Goal: Transaction & Acquisition: Purchase product/service

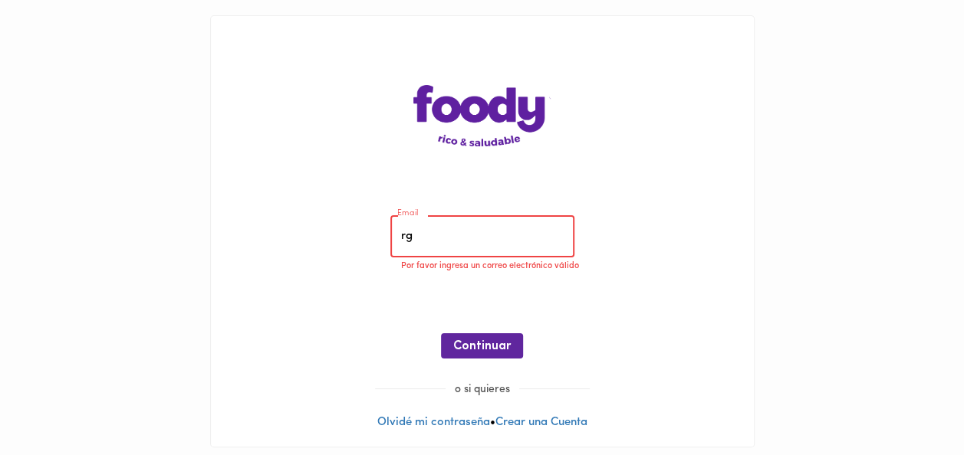
type input "[EMAIL_ADDRESS][DOMAIN_NAME]"
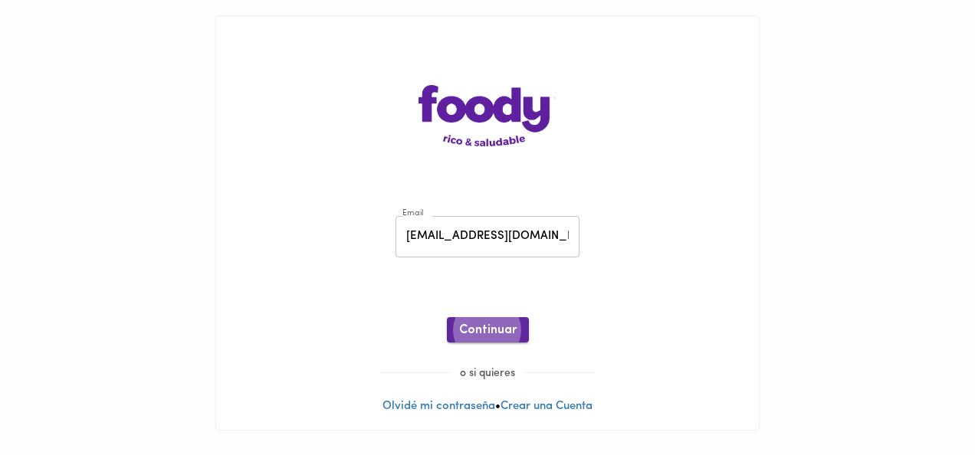
click at [495, 324] on span "Continuar" at bounding box center [488, 331] width 58 height 15
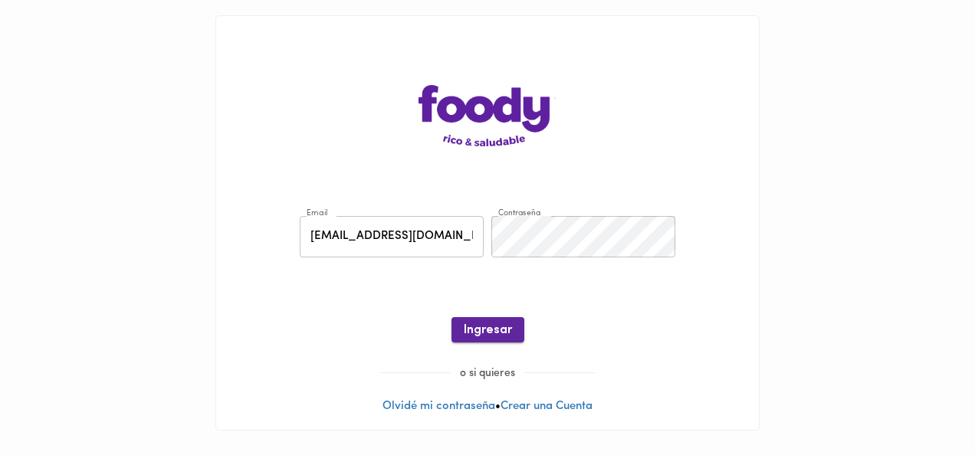
click at [472, 327] on span "Ingresar" at bounding box center [488, 331] width 48 height 15
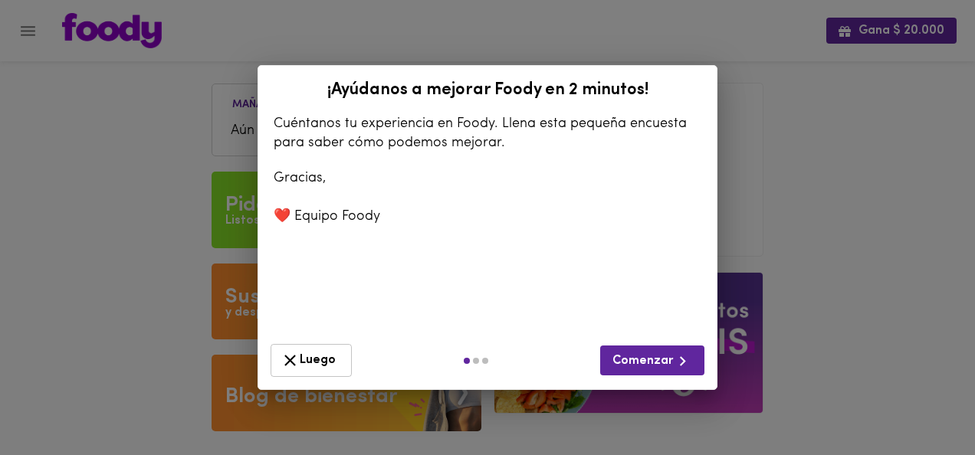
click at [294, 360] on icon "button" at bounding box center [290, 360] width 19 height 19
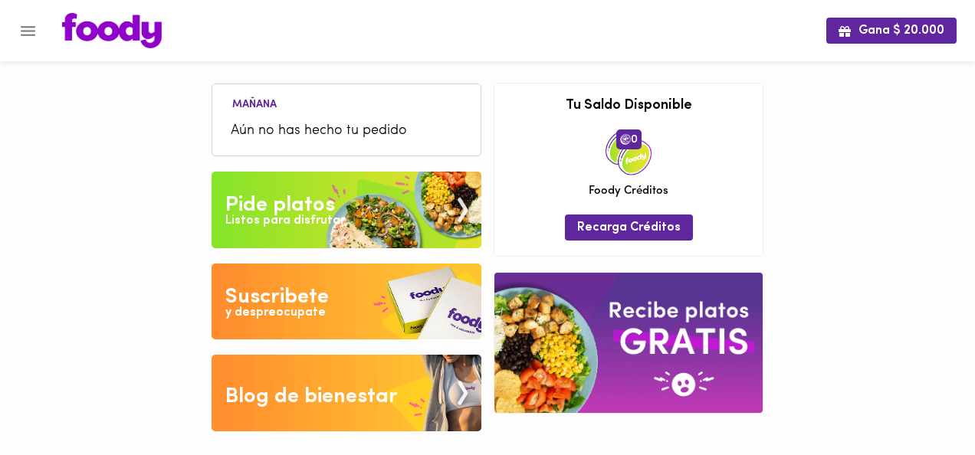
click at [307, 213] on div "Listos para disfrutar" at bounding box center [285, 221] width 120 height 18
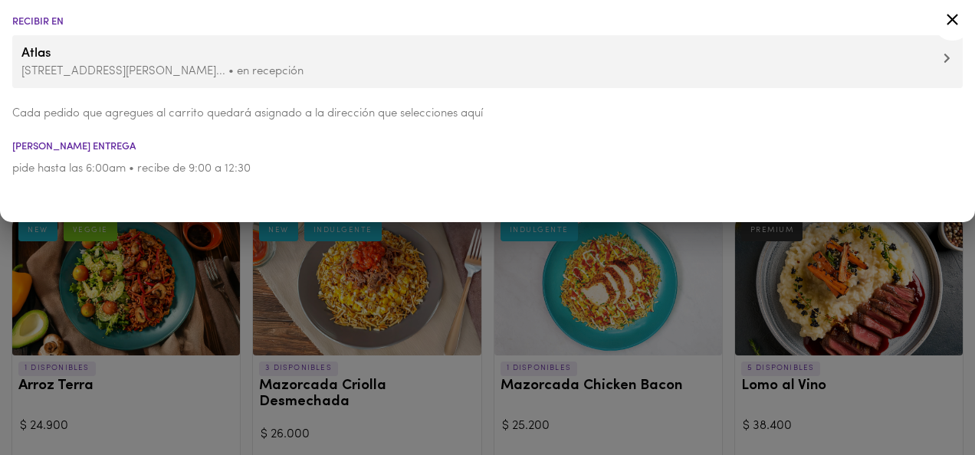
click at [210, 422] on div at bounding box center [487, 227] width 975 height 455
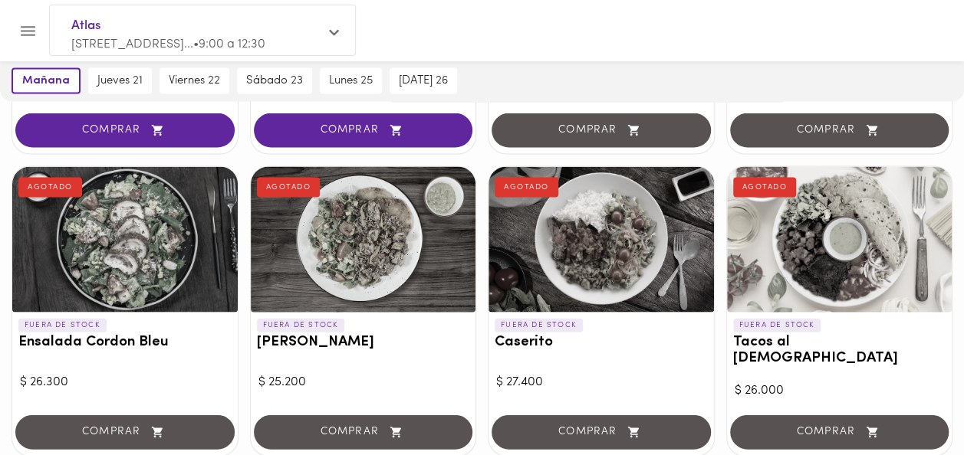
scroll to position [1380, 0]
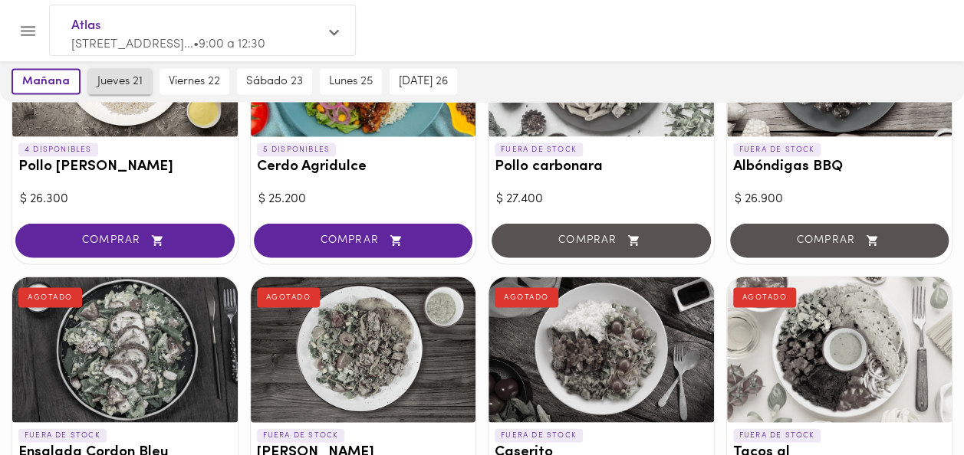
click at [121, 81] on span "jueves 21" at bounding box center [119, 81] width 45 height 14
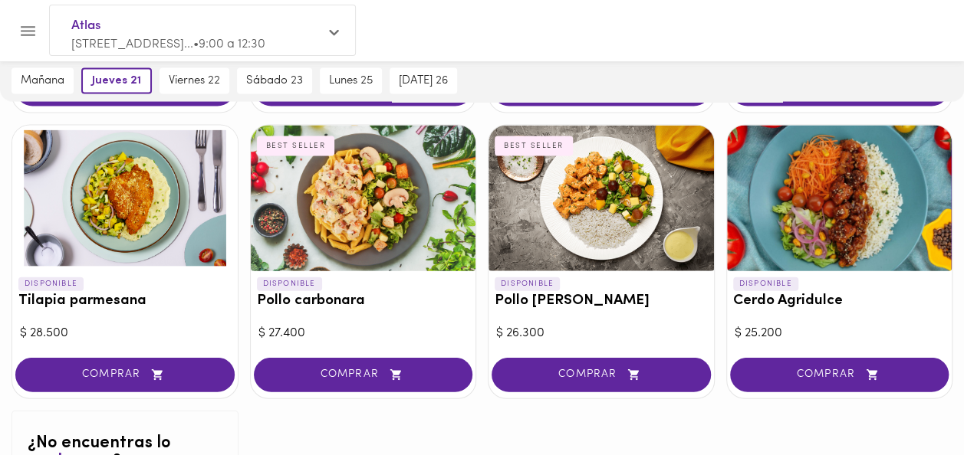
scroll to position [1265, 0]
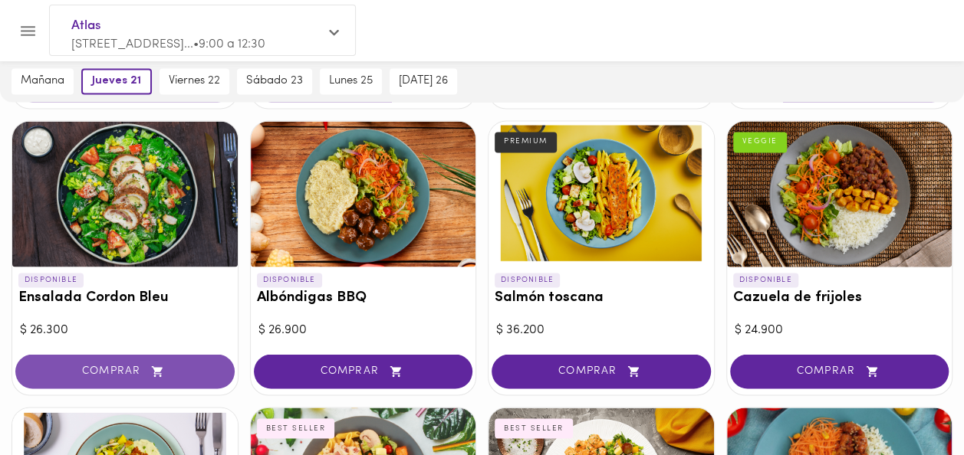
click at [130, 365] on span "COMPRAR" at bounding box center [125, 371] width 181 height 13
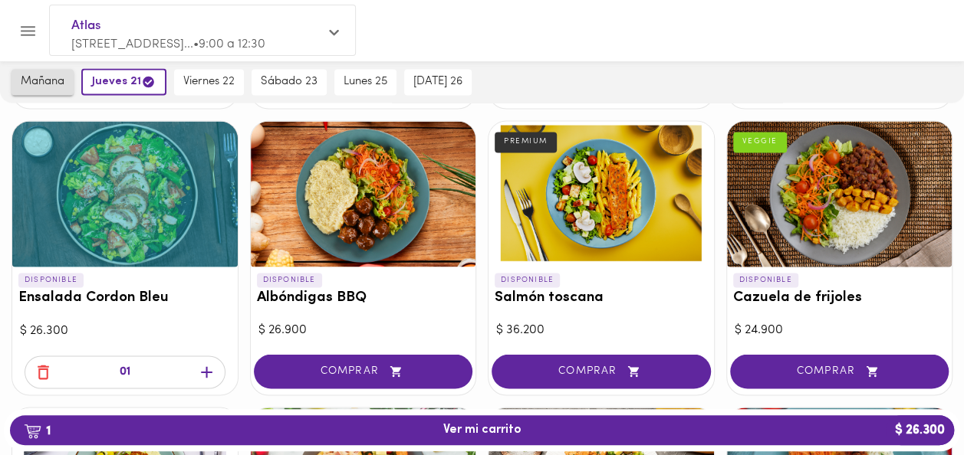
click at [54, 86] on span "mañana" at bounding box center [43, 82] width 44 height 14
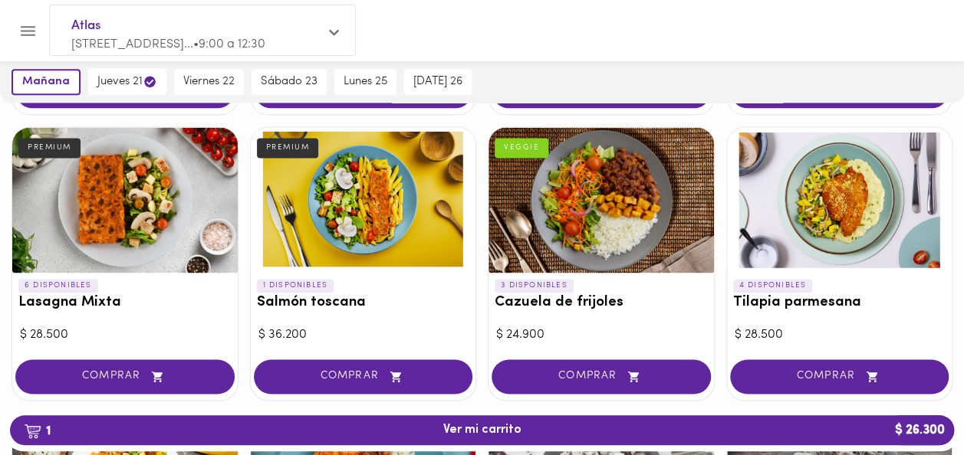
scroll to position [980, 0]
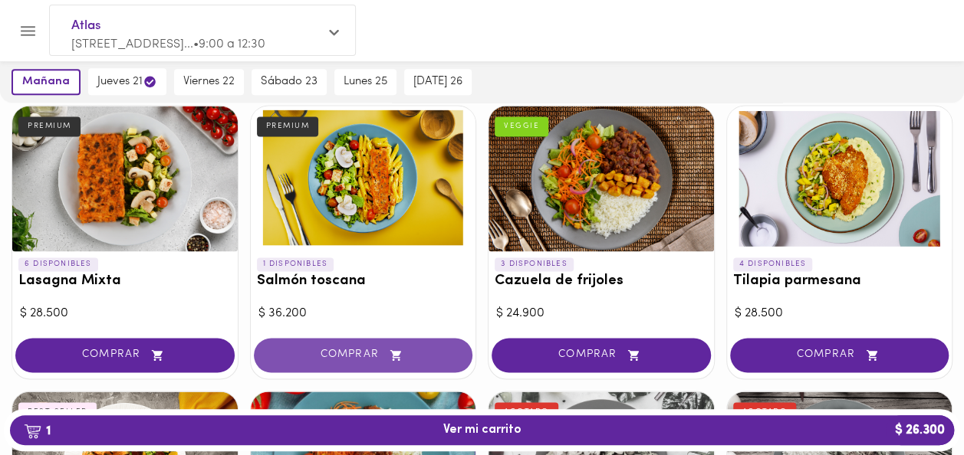
click at [339, 349] on span "COMPRAR" at bounding box center [363, 355] width 181 height 13
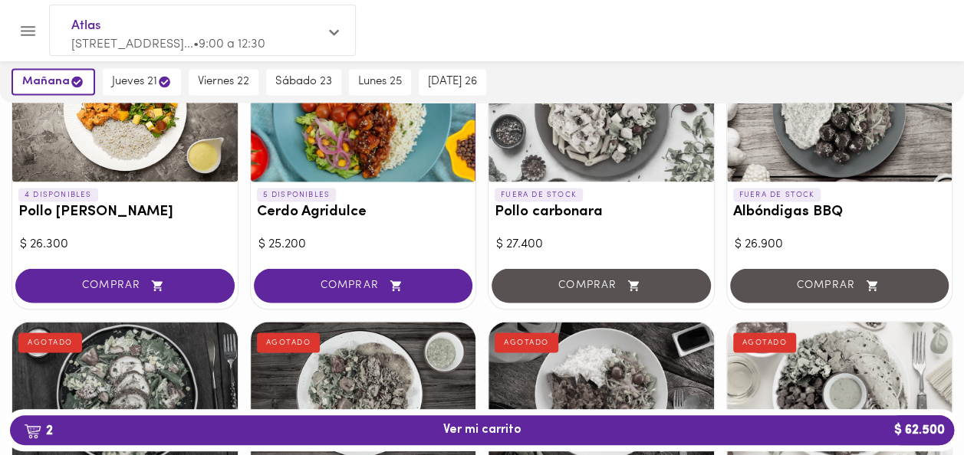
scroll to position [1440, 0]
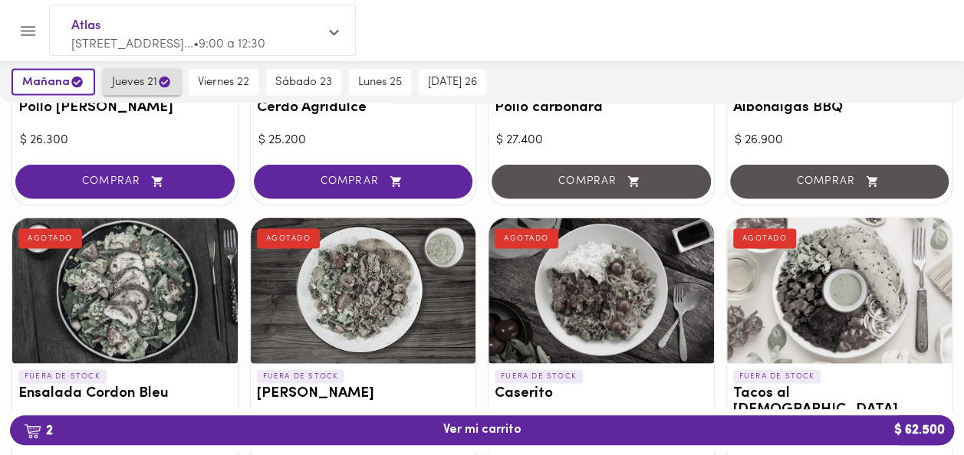
click at [140, 78] on span "jueves 21" at bounding box center [142, 81] width 60 height 15
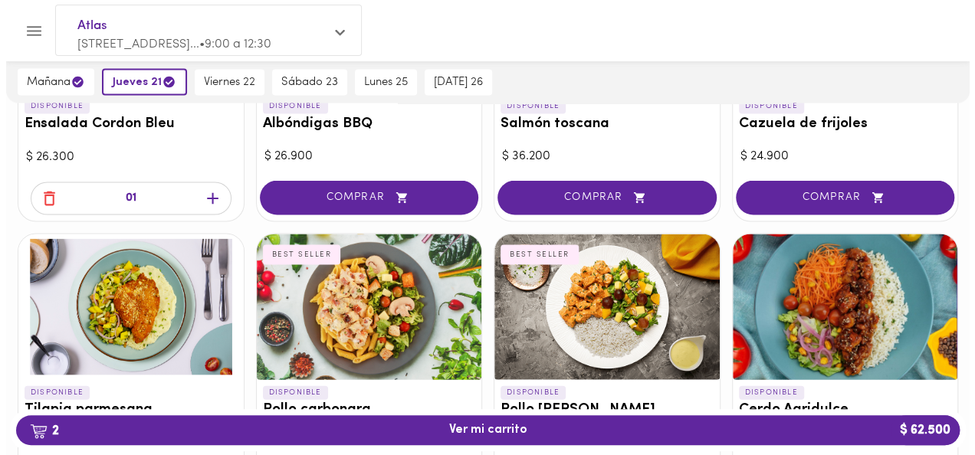
scroll to position [584, 0]
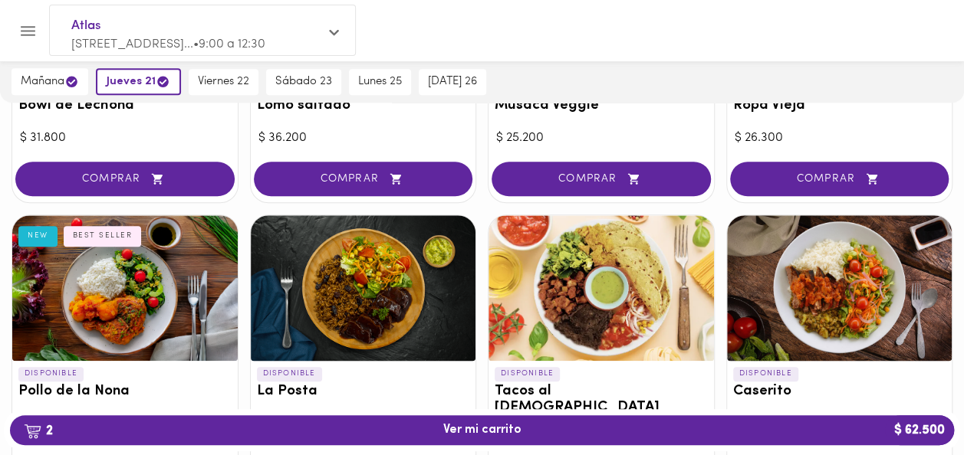
click at [511, 436] on span "2 Ver mi carrito $ 62.500" at bounding box center [482, 430] width 78 height 15
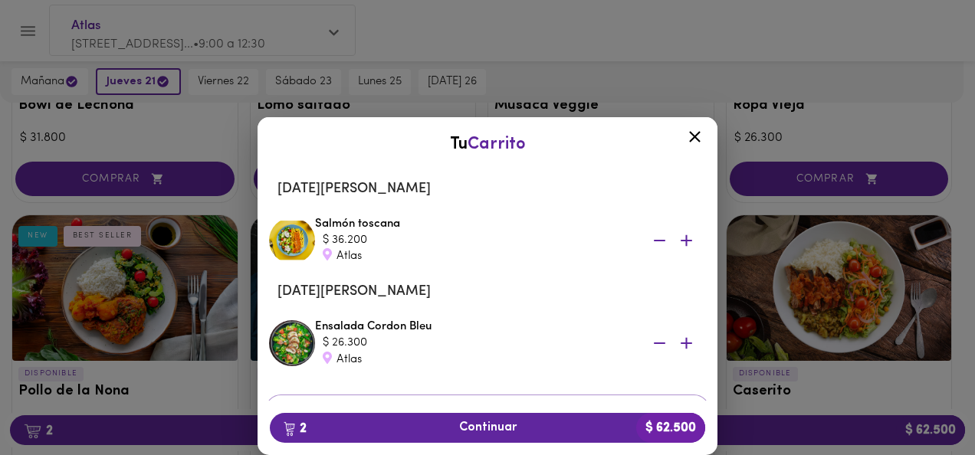
scroll to position [75, 0]
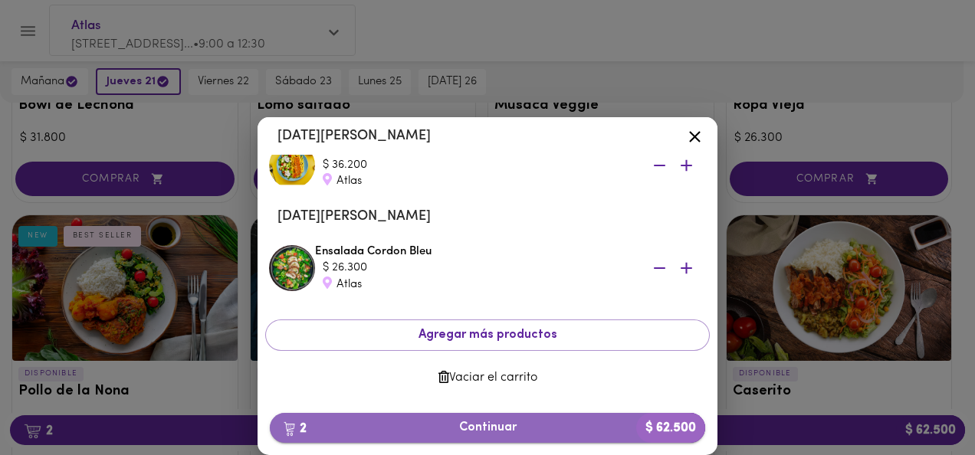
click at [491, 428] on span "2 Continuar $ 62.500" at bounding box center [487, 428] width 411 height 15
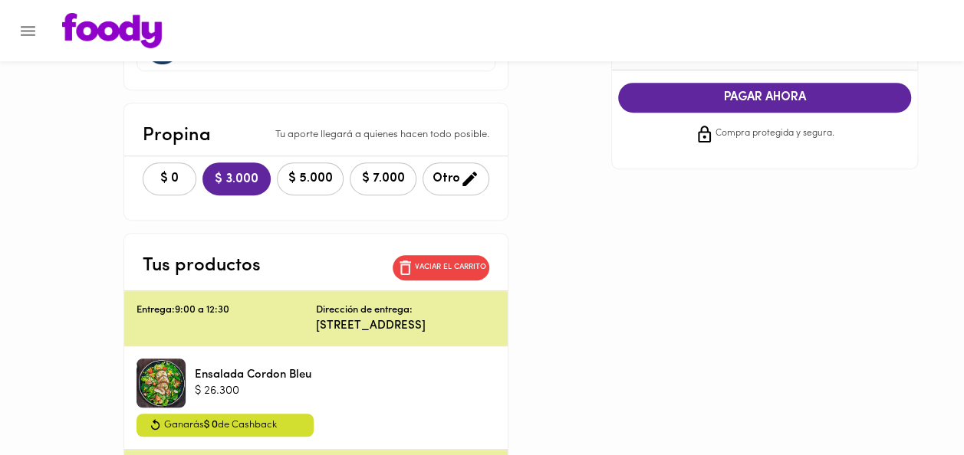
scroll to position [307, 0]
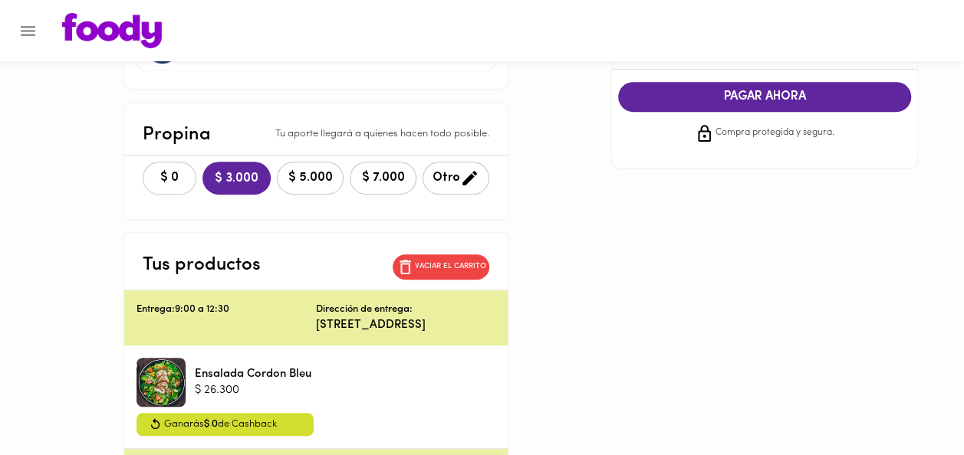
click at [153, 171] on span "$ 0" at bounding box center [170, 178] width 34 height 15
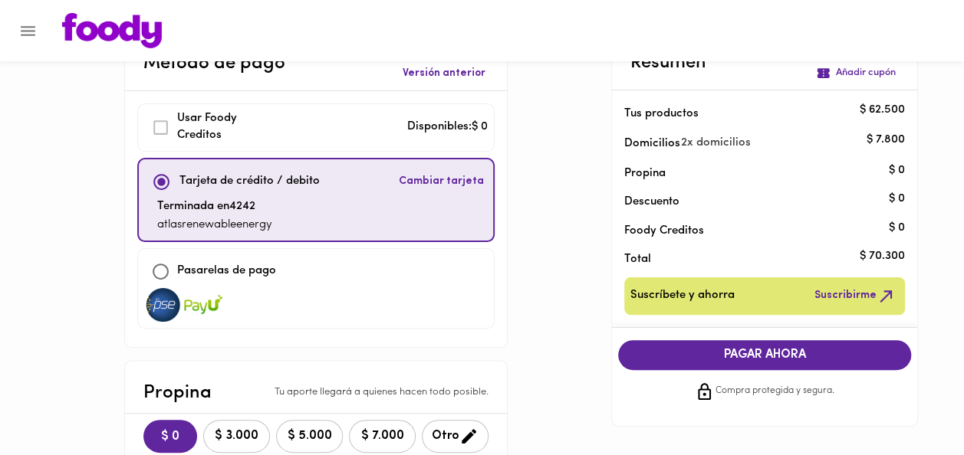
scroll to position [0, 0]
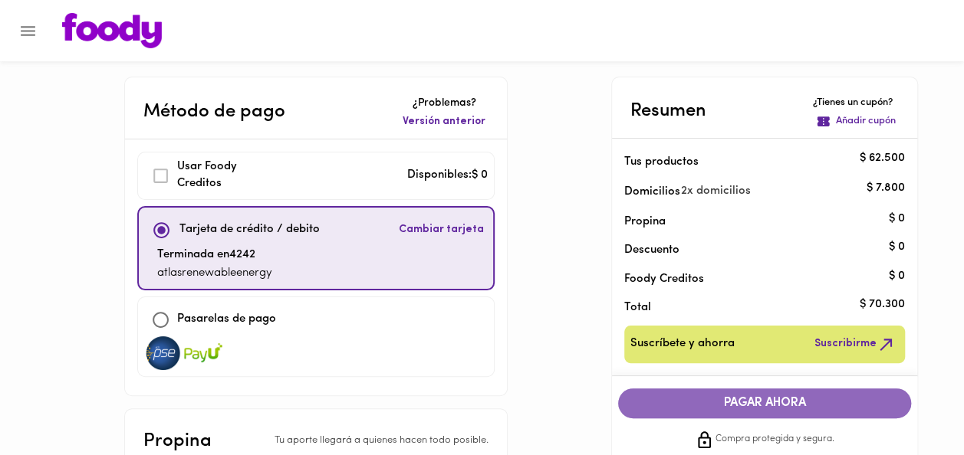
click at [772, 403] on span "PAGAR AHORA" at bounding box center [764, 403] width 262 height 15
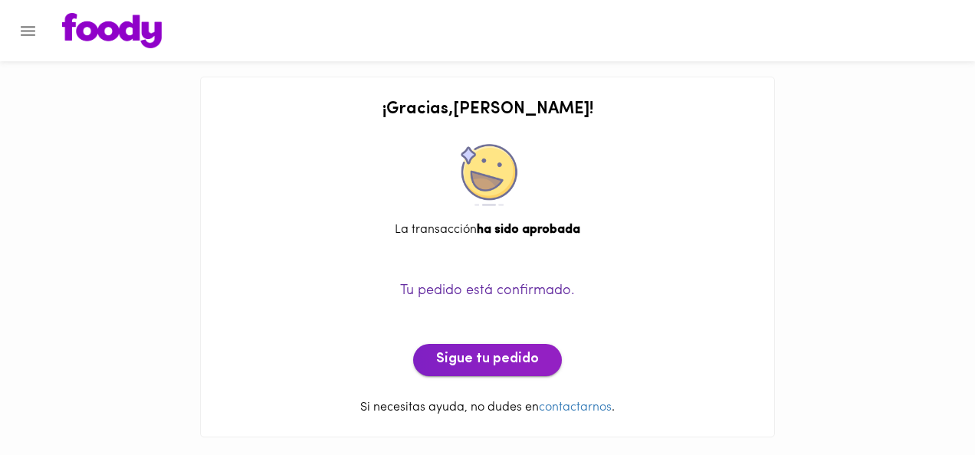
click at [473, 356] on span "Sigue tu pedido" at bounding box center [487, 360] width 103 height 17
